Goal: Ask a question

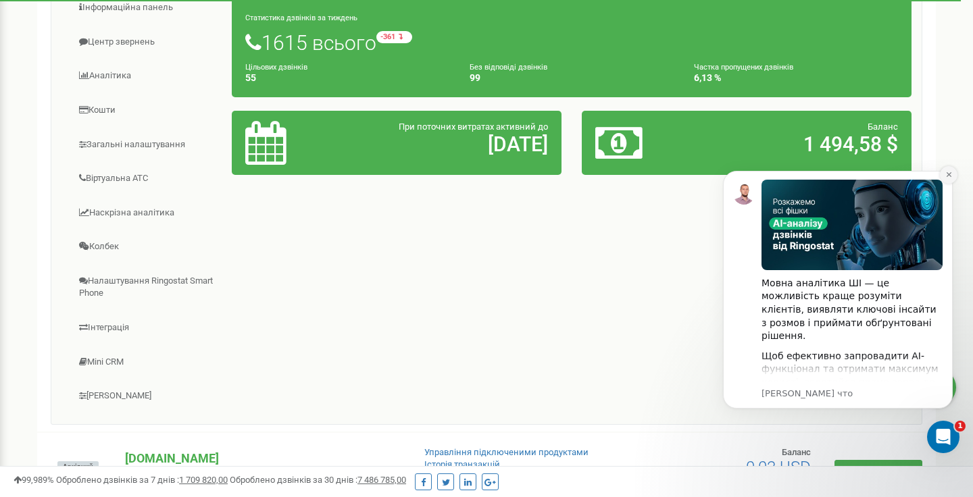
click at [947, 178] on icon "Dismiss notification" at bounding box center [948, 174] width 7 height 7
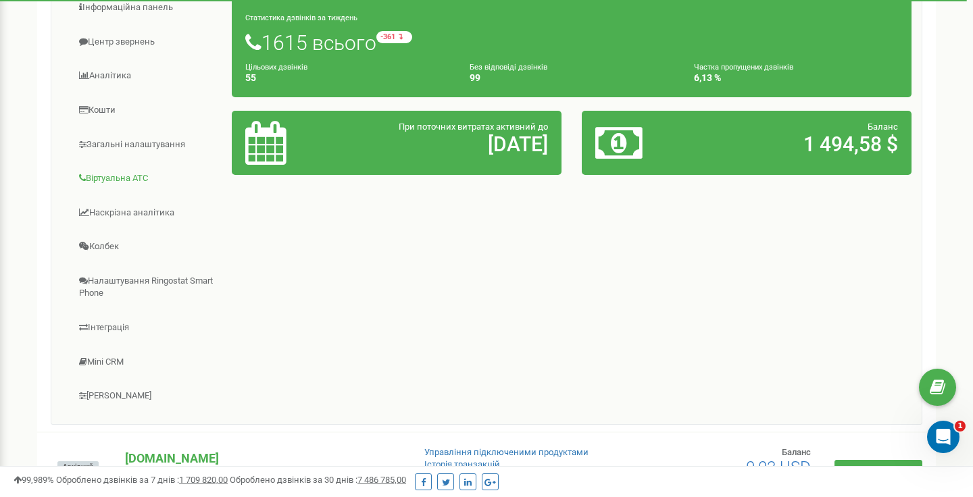
click at [97, 179] on link "Віртуальна АТС" at bounding box center [146, 178] width 171 height 33
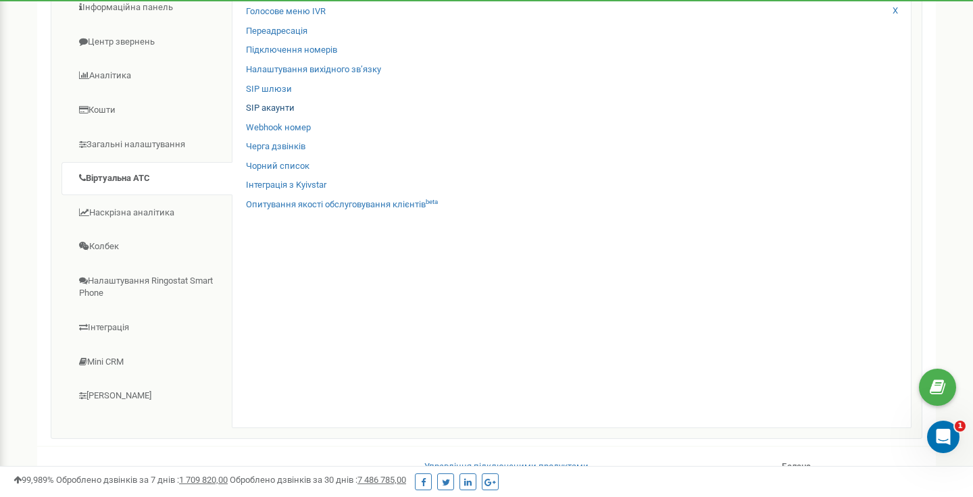
click at [285, 103] on link "SIP акаунти" at bounding box center [270, 108] width 49 height 13
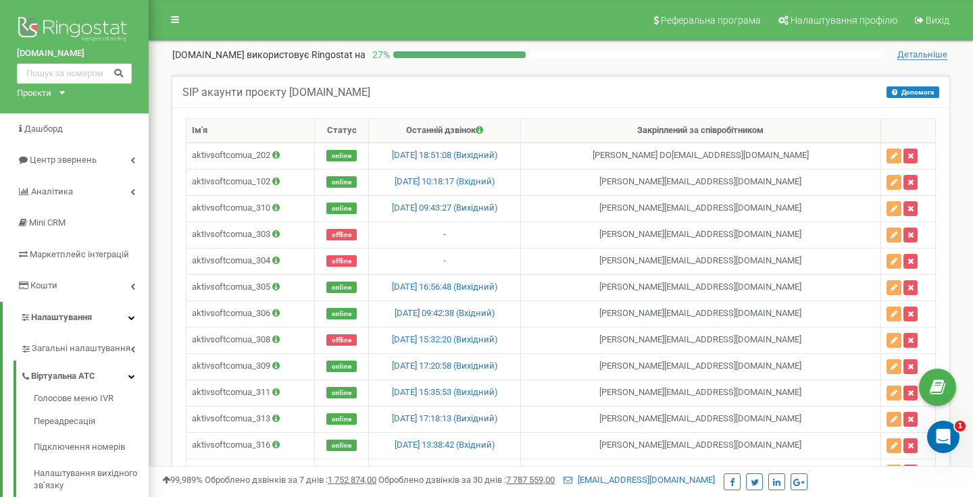
click at [514, 96] on div "SIP акаунти проєкту [DOMAIN_NAME] Допомога Допомога В даному розділі ви можете …" at bounding box center [560, 91] width 777 height 32
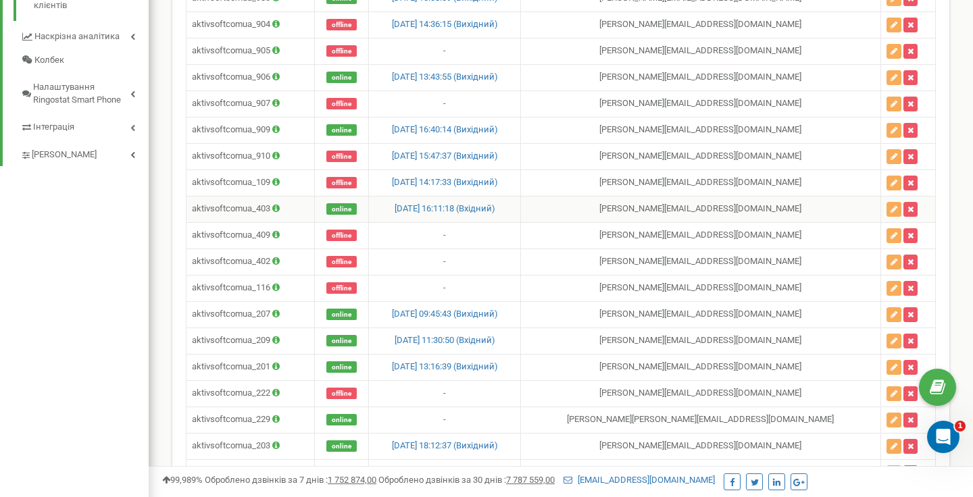
scroll to position [680, 0]
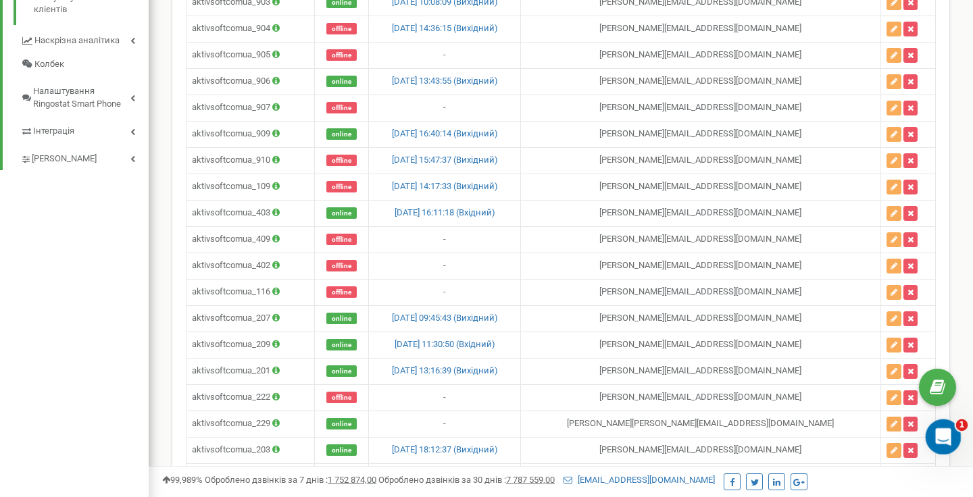
click at [940, 434] on icon "Открыть службу сообщений Intercom" at bounding box center [941, 435] width 22 height 22
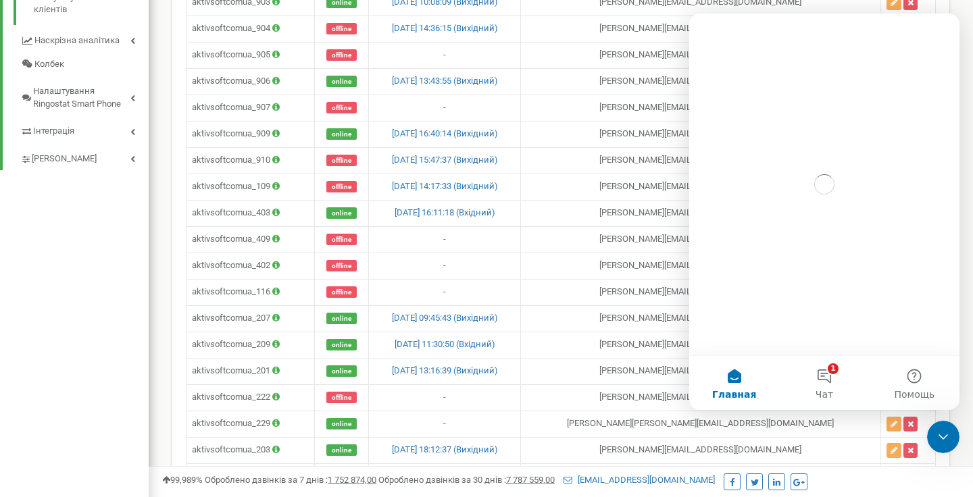
scroll to position [0, 0]
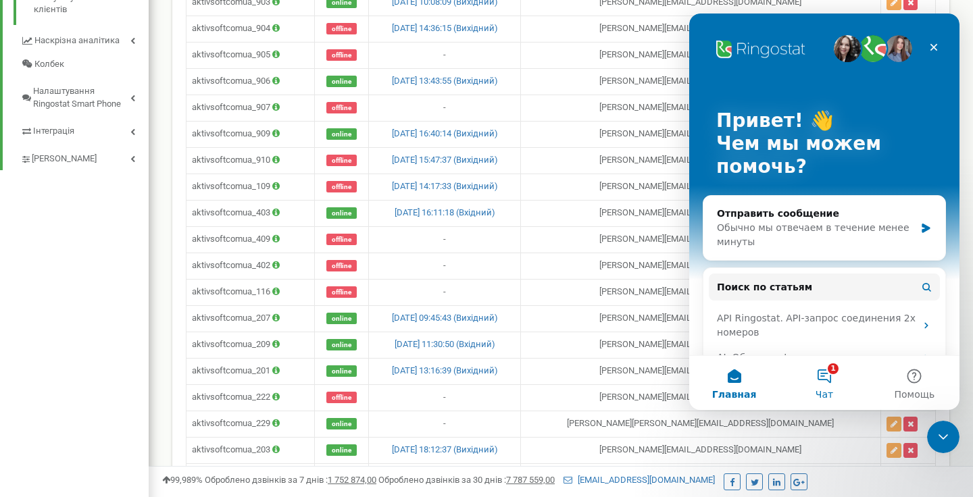
click at [819, 371] on button "1 Чат" at bounding box center [824, 383] width 90 height 54
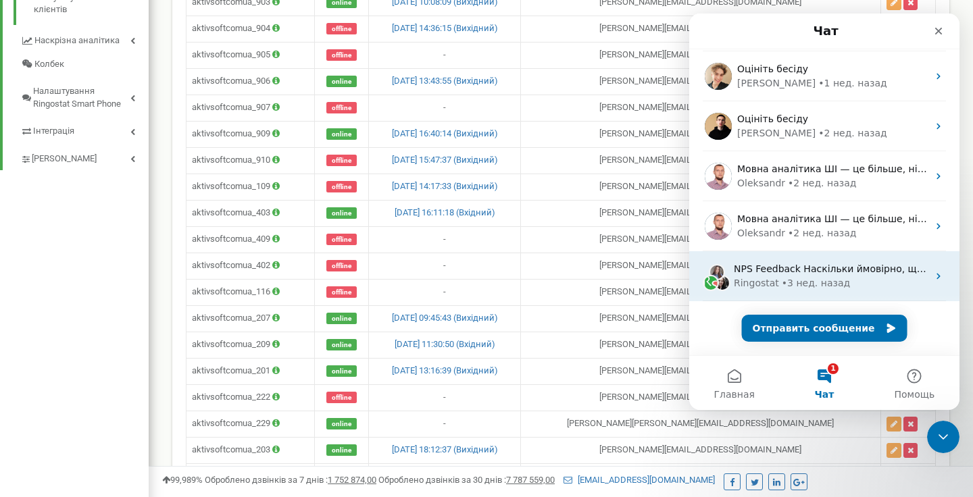
scroll to position [148, 0]
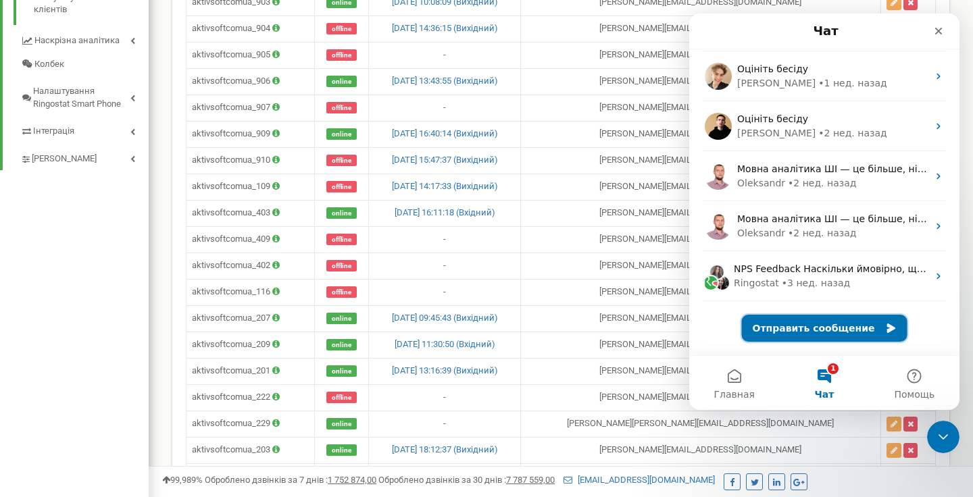
click at [795, 332] on button "Отправить сообщение" at bounding box center [824, 328] width 165 height 27
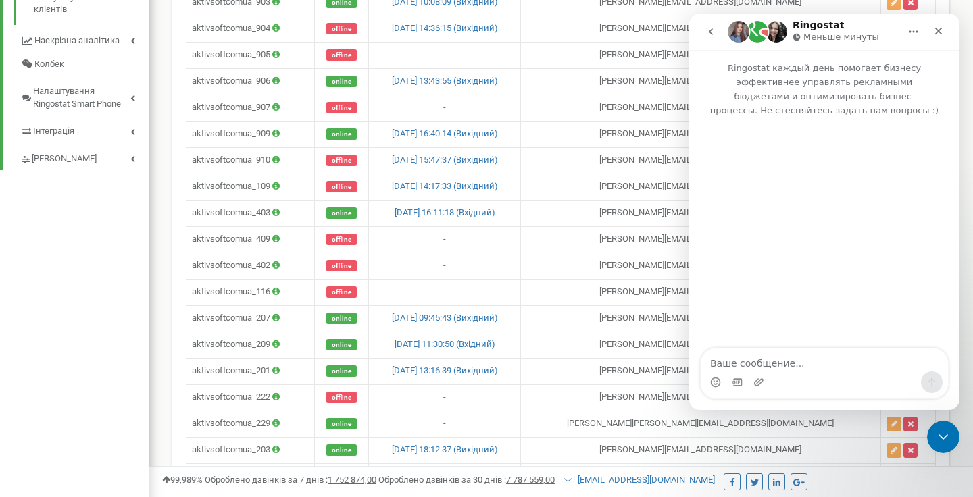
scroll to position [93, 0]
click at [719, 363] on textarea "Ваше сообщение..." at bounding box center [823, 360] width 247 height 23
type textarea "і"
type textarea "Доброго дня. Підскажіть як переводити людину на внутрішній номер."
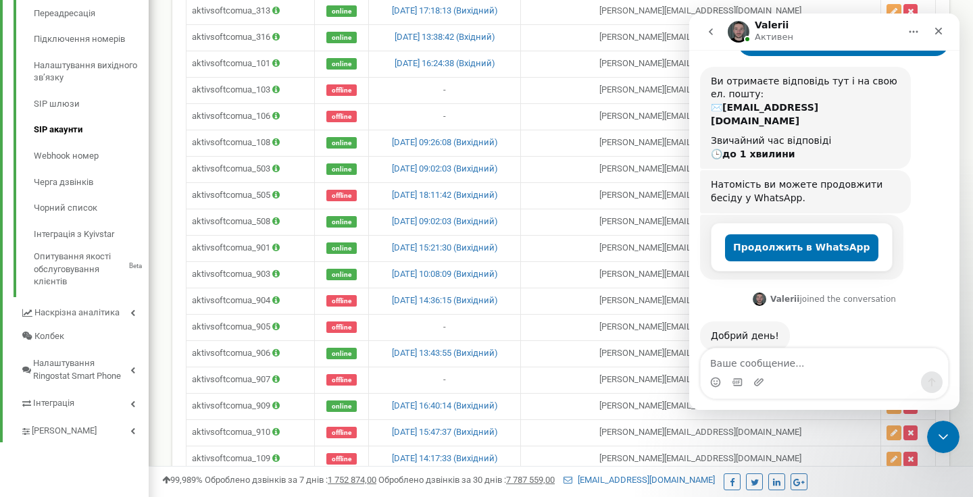
scroll to position [404, 0]
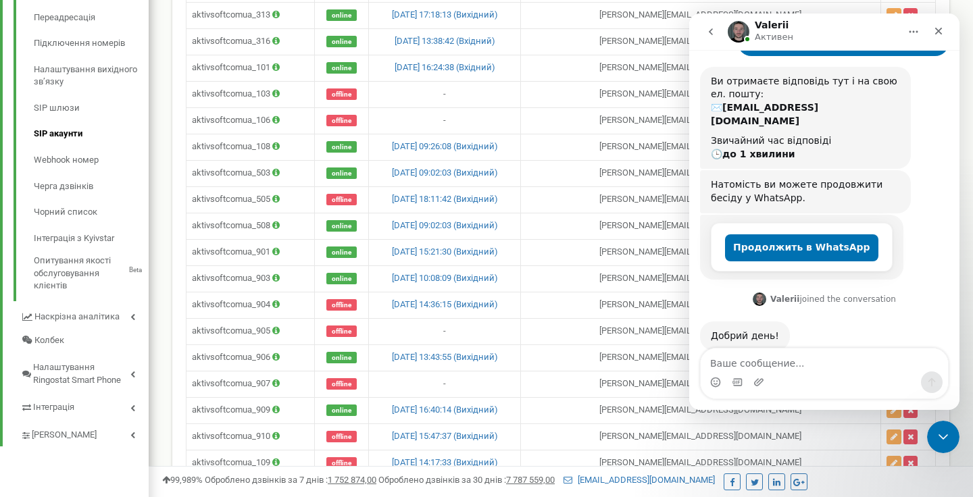
click at [832, 293] on div "[PERSON_NAME] joined the conversation" at bounding box center [833, 299] width 126 height 12
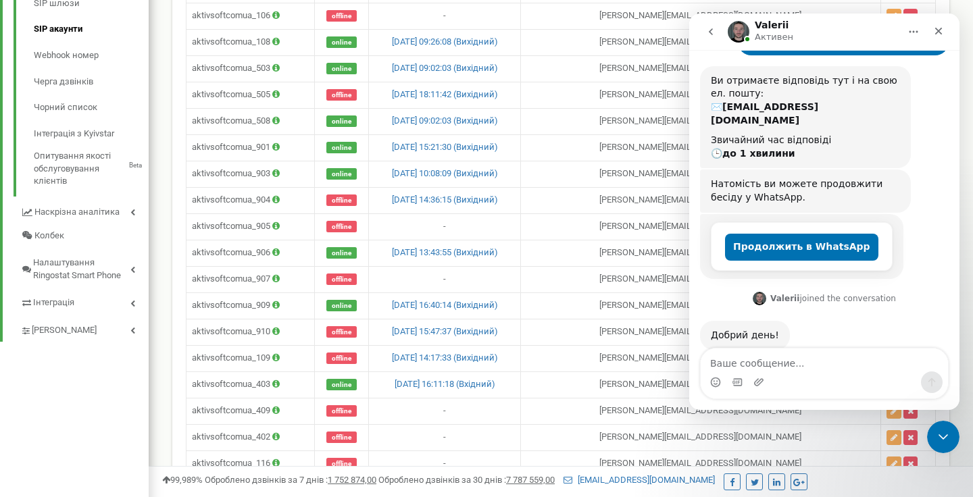
scroll to position [134, 0]
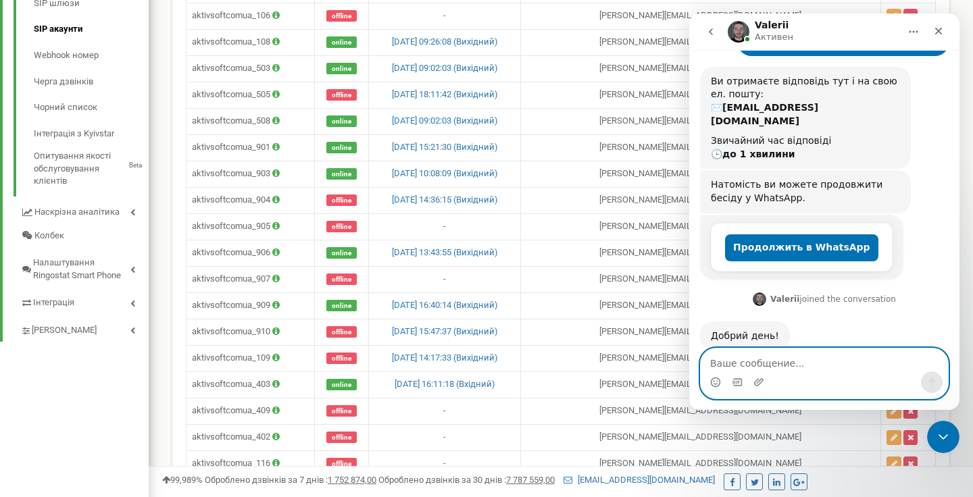
click at [744, 358] on textarea "Ваше сообщение..." at bounding box center [823, 360] width 247 height 23
type textarea "і"
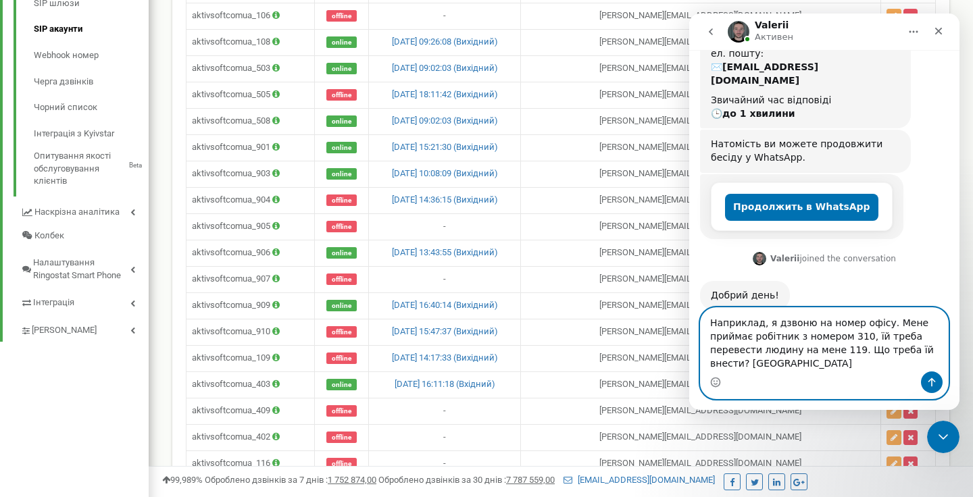
scroll to position [226, 0]
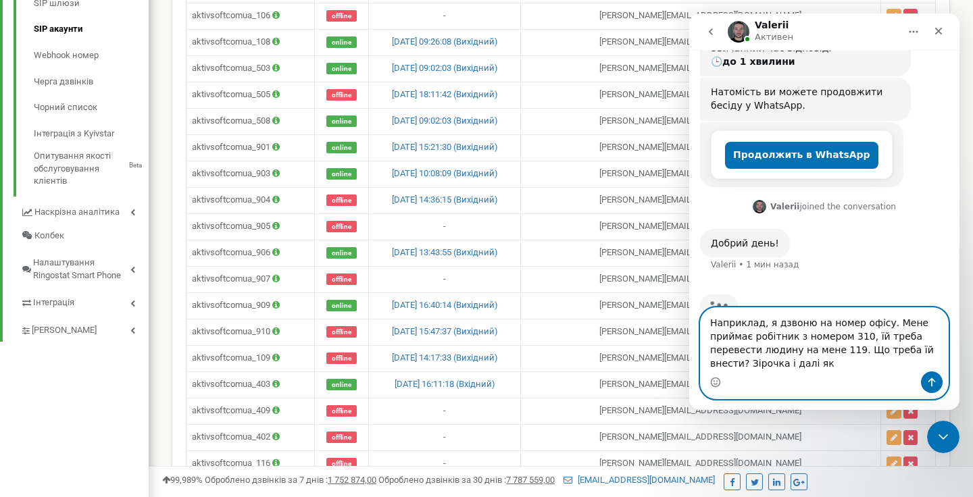
type textarea "Наприклад, я дзвоню на номер офісу. Мене приймає робітник з номером 310, їй тре…"
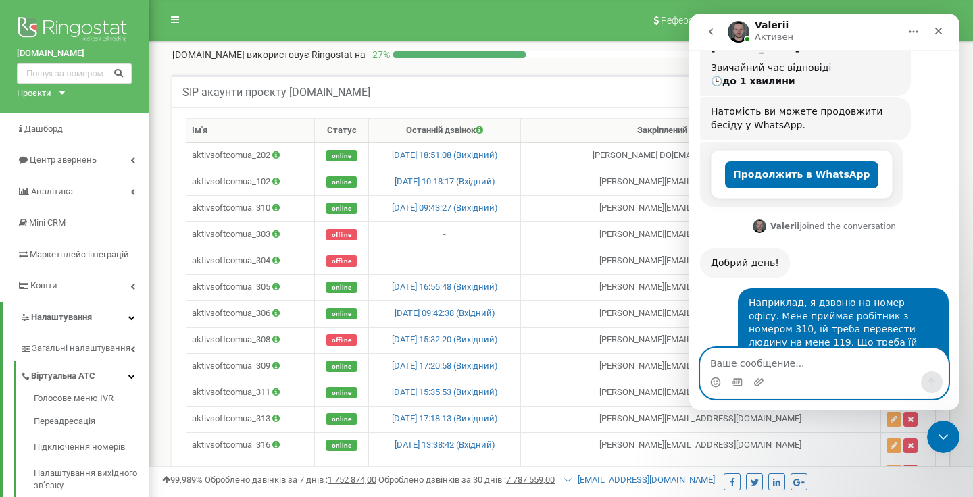
scroll to position [411, 0]
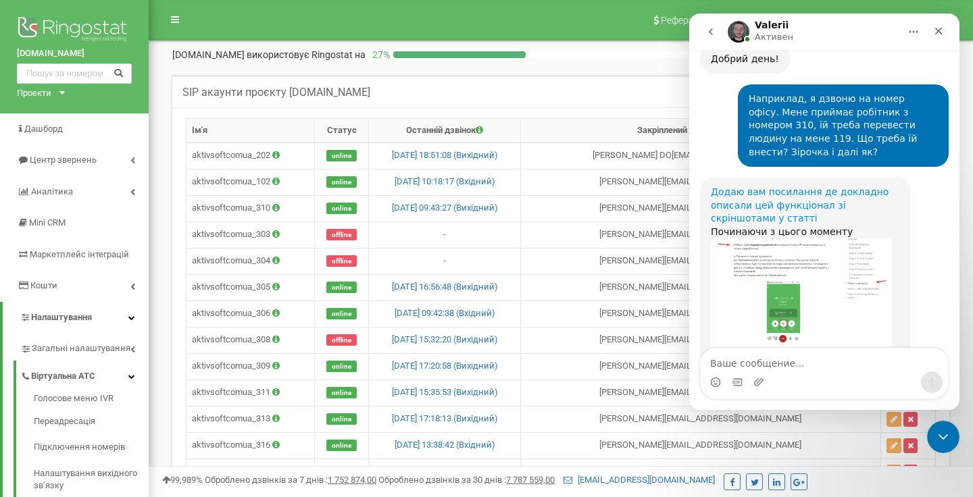
click at [832, 186] on link "Додаю вам посилання де докладно описали цей функціонал зі скріншотами у статті" at bounding box center [800, 204] width 178 height 37
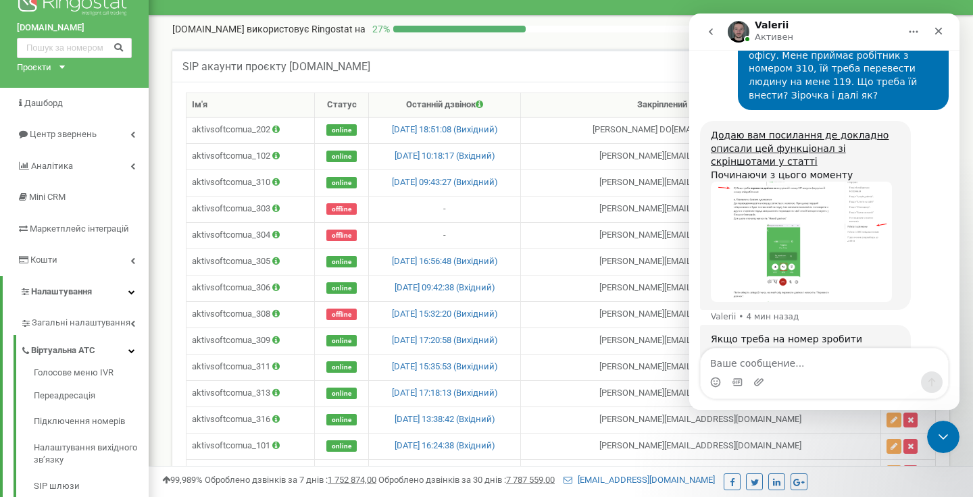
scroll to position [108, 0]
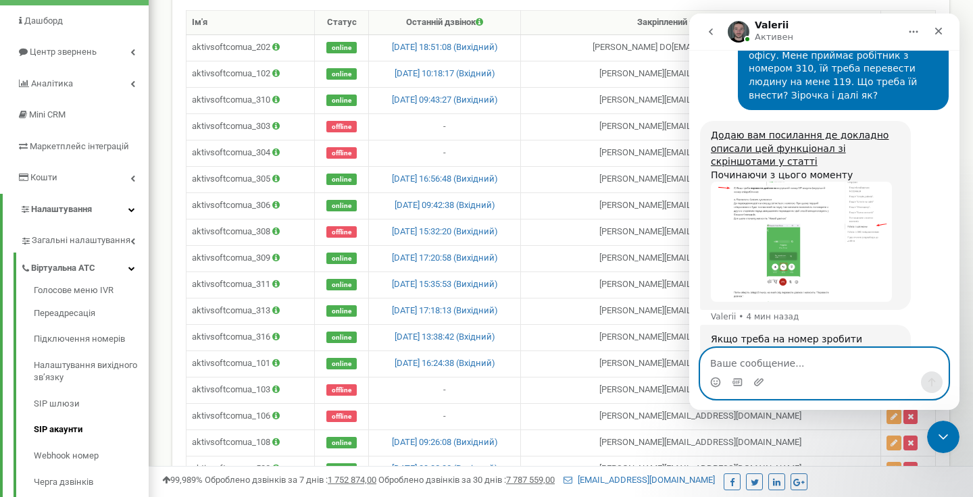
click at [752, 365] on textarea "Ваше сообщение..." at bounding box center [823, 360] width 247 height 23
type textarea "і"
type textarea "Ми використовуємо Zoiper і MicroSIP"
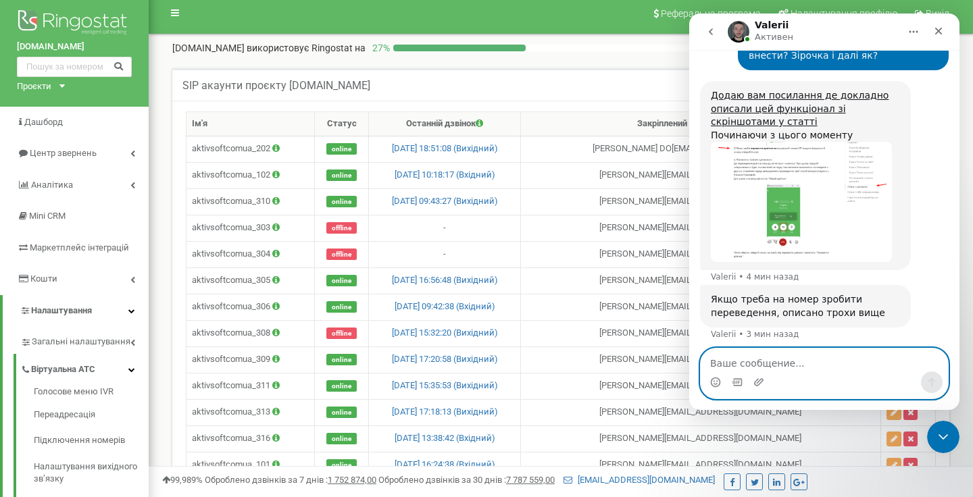
scroll to position [0, 0]
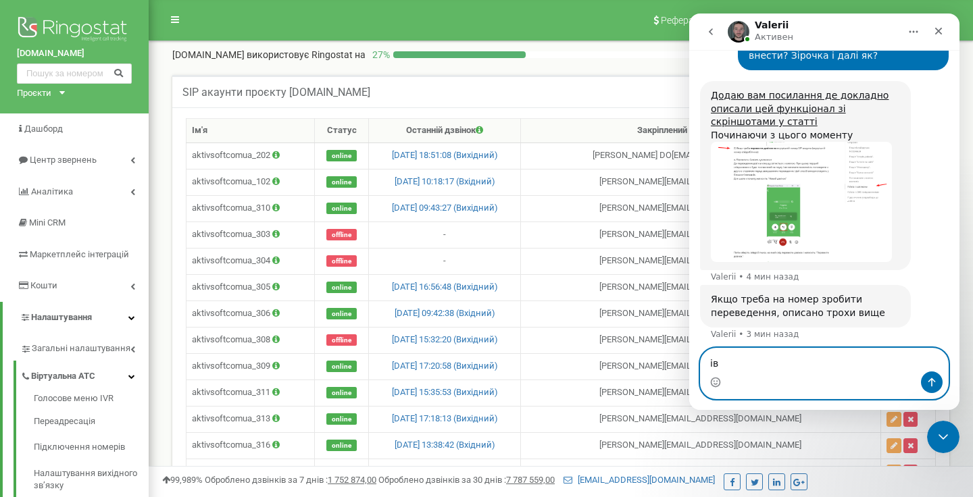
type textarea "і"
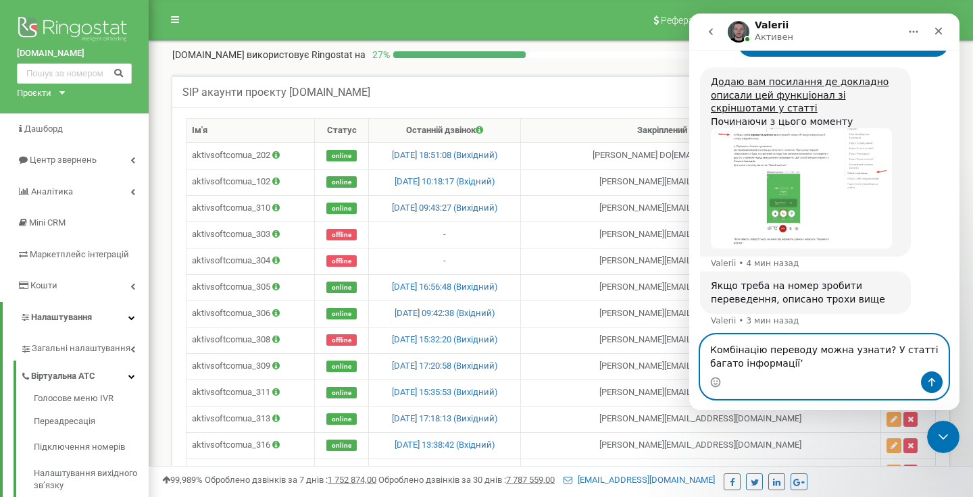
type textarea "Комбінацію переводу можна узнати? У статті багато інформації"
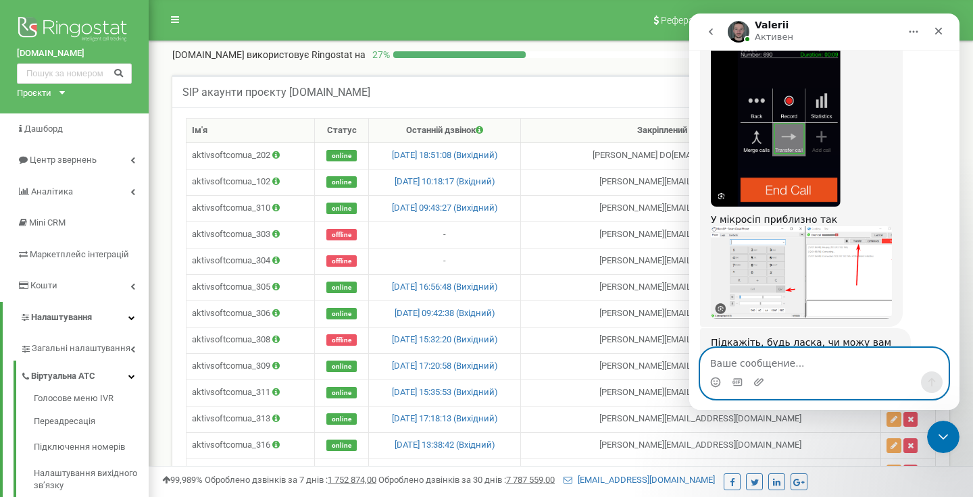
scroll to position [1052, 0]
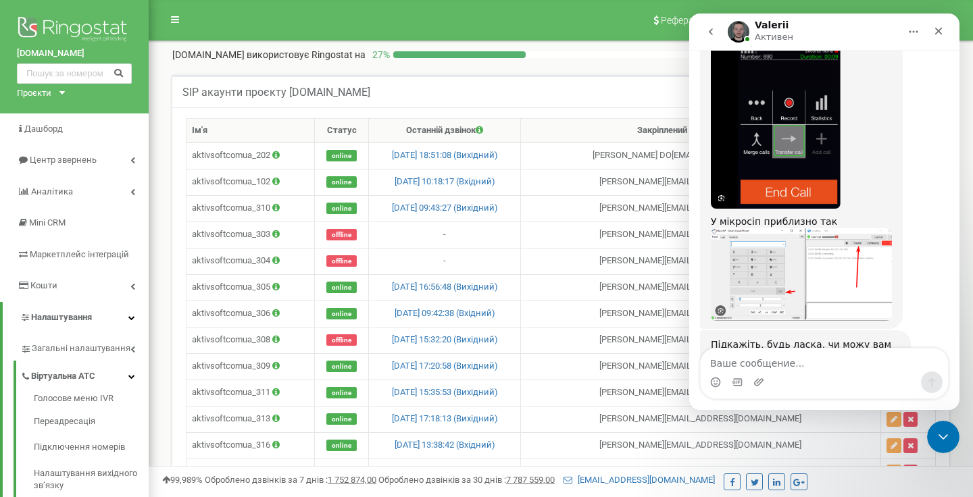
click at [777, 228] on img "Valerii говорит…" at bounding box center [801, 274] width 181 height 93
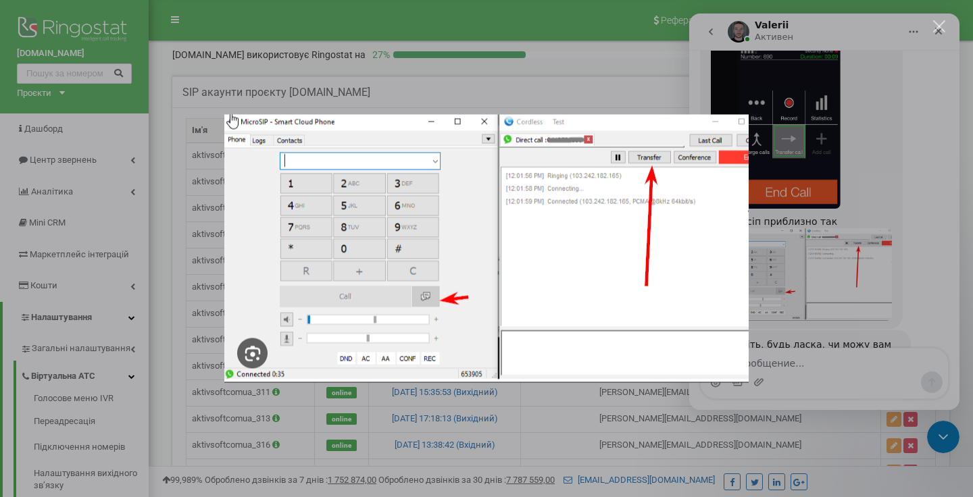
click at [777, 244] on div "Мессенджер Intercom" at bounding box center [486, 248] width 973 height 497
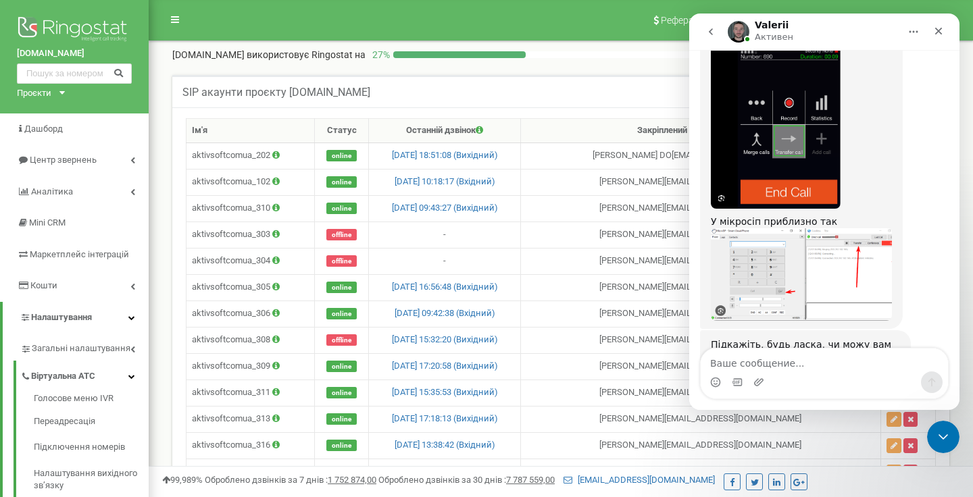
click at [829, 228] on img "Valerii говорит…" at bounding box center [801, 274] width 181 height 93
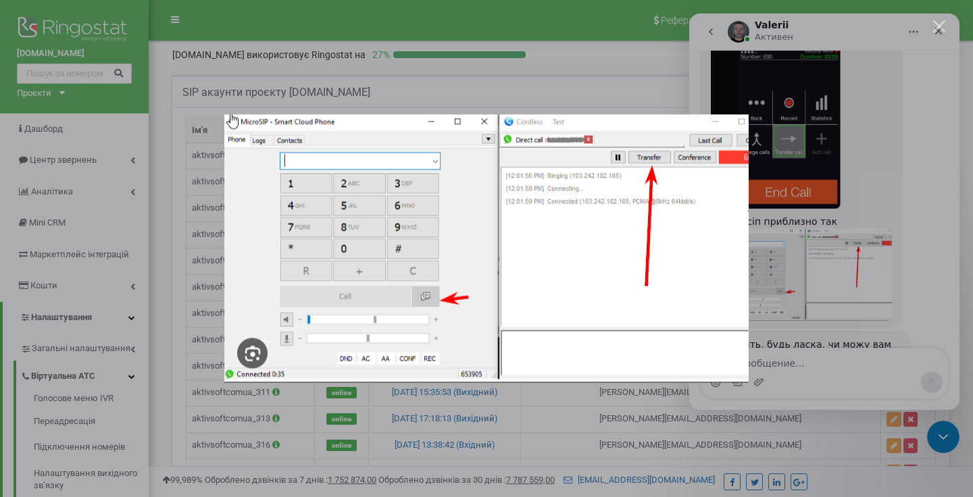
click at [824, 265] on div "Мессенджер Intercom" at bounding box center [486, 248] width 973 height 497
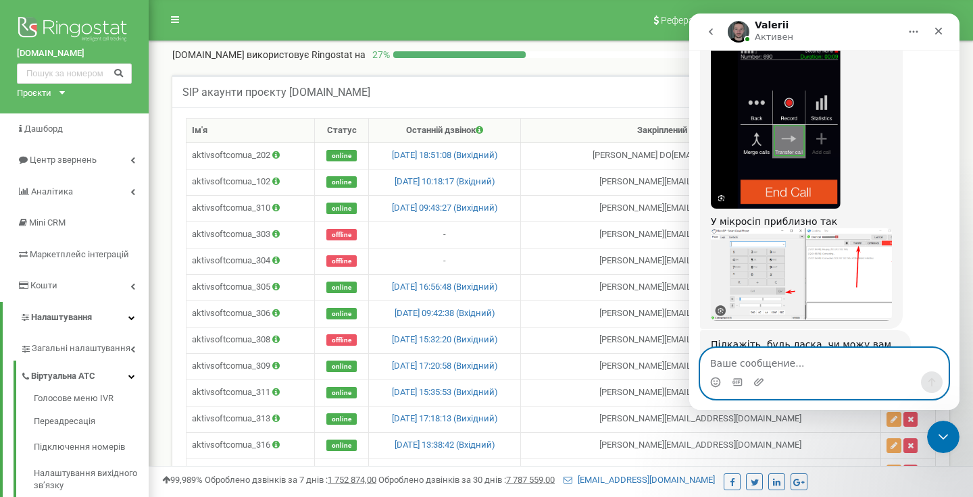
click at [763, 359] on textarea "Ваше сообщение..." at bounding box center [823, 360] width 247 height 23
type textarea "і"
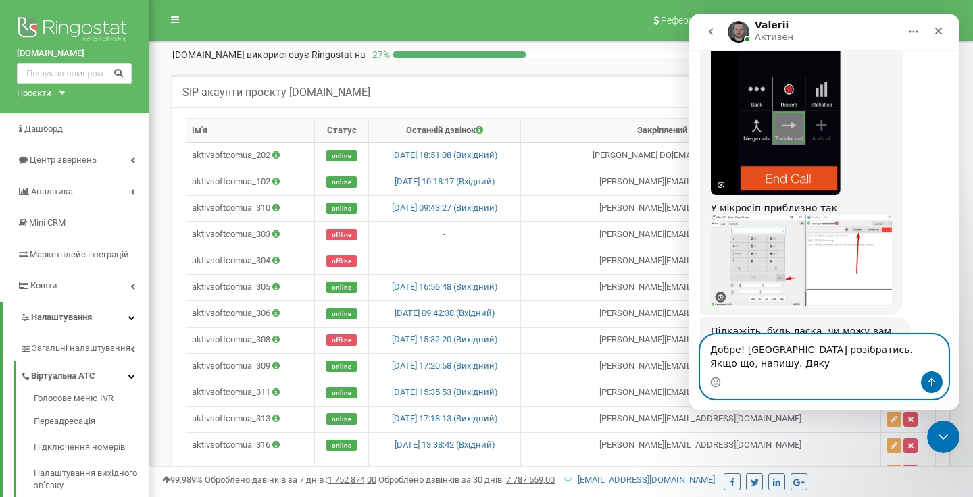
type textarea "Добре! [GEOGRAPHIC_DATA] розібратись. Якщо що, напишу. Дякую"
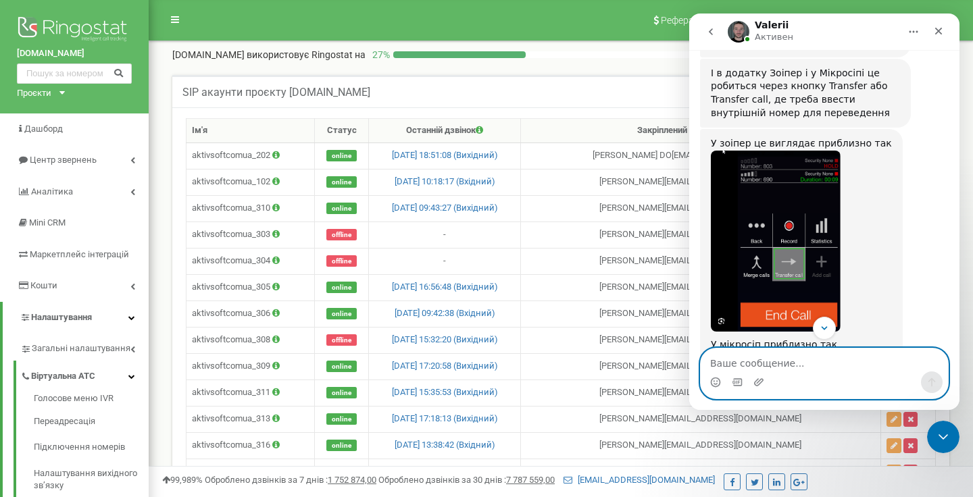
scroll to position [928, 0]
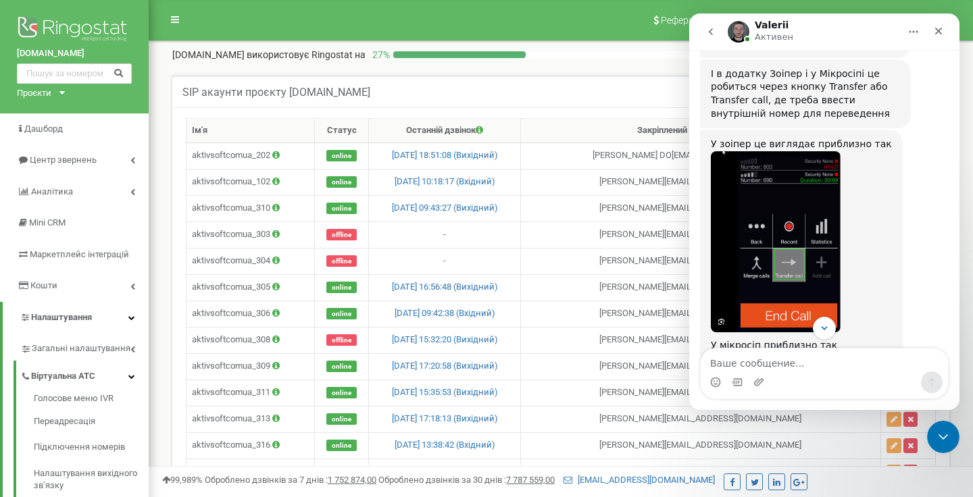
click at [819, 186] on img "Valerii говорит…" at bounding box center [776, 241] width 130 height 181
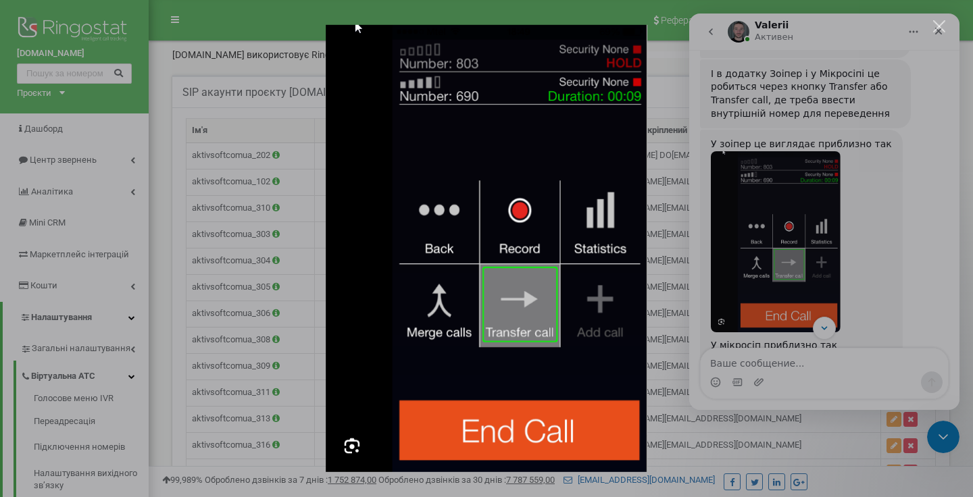
click at [819, 188] on div "Мессенджер Intercom" at bounding box center [486, 248] width 973 height 497
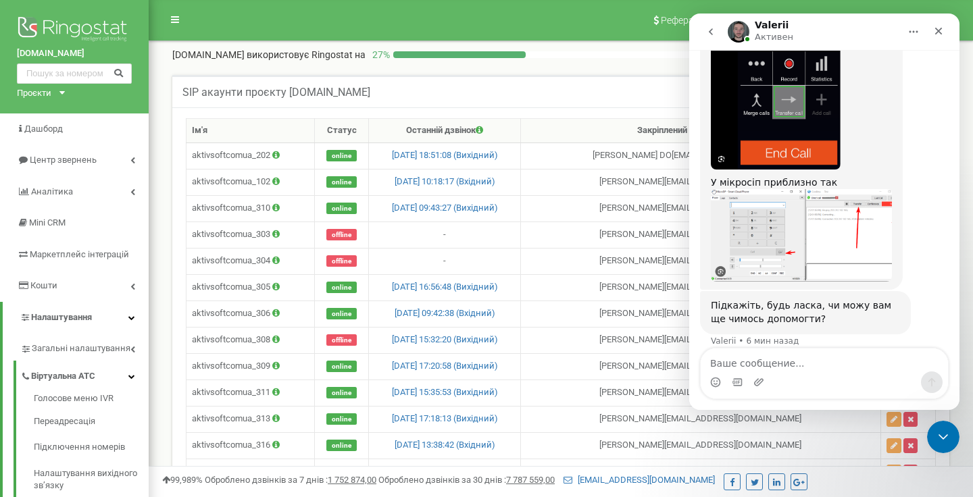
scroll to position [1096, 0]
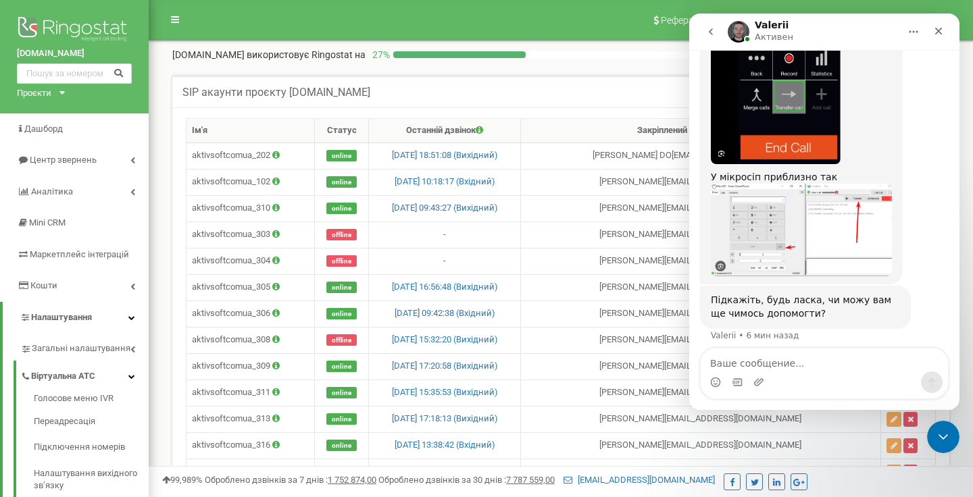
click at [838, 192] on img "Valerii говорит…" at bounding box center [801, 230] width 181 height 93
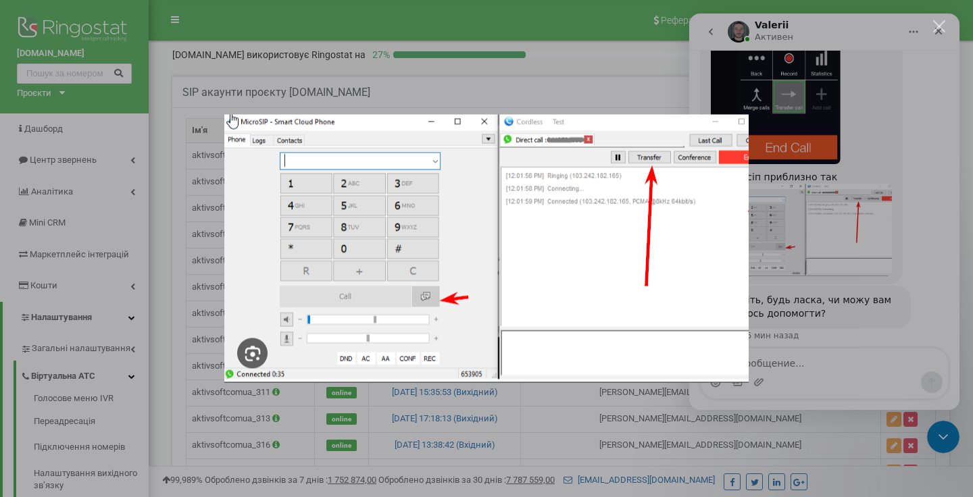
click at [838, 193] on div "Мессенджер Intercom" at bounding box center [486, 248] width 973 height 497
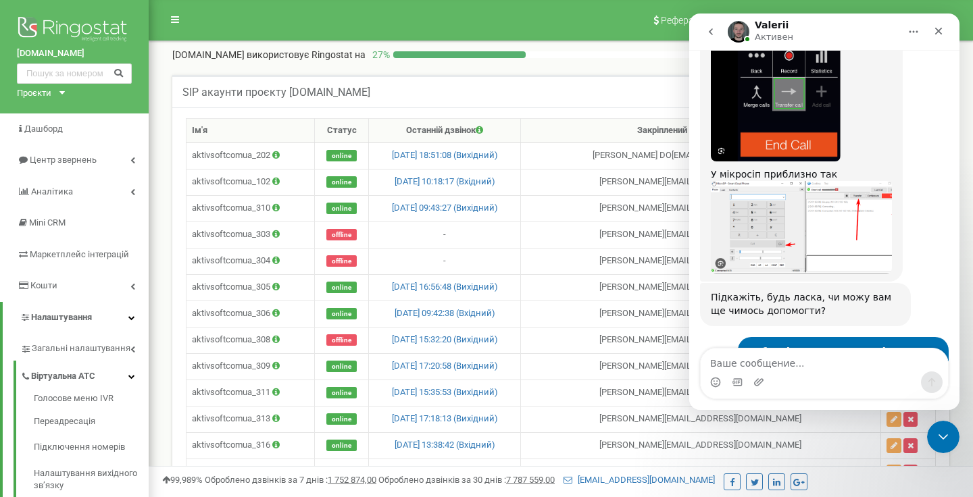
scroll to position [1157, 0]
